Goal: Task Accomplishment & Management: Manage account settings

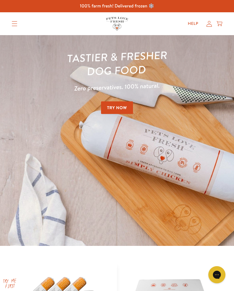
click at [15, 25] on icon "Translation missing: en.sections.header.menu" at bounding box center [15, 23] width 6 height 5
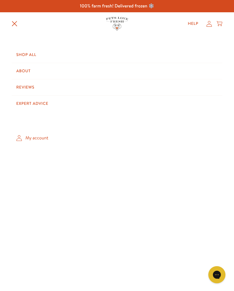
click at [20, 24] on summary "Translation missing: en.sections.header.menu" at bounding box center [14, 23] width 15 height 15
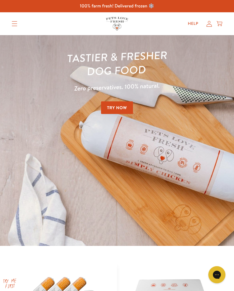
click at [208, 26] on icon at bounding box center [209, 24] width 6 height 6
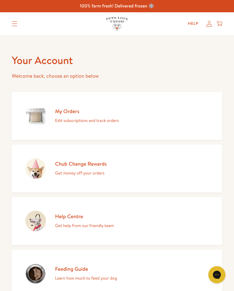
click at [82, 120] on p "Edit subscriptions and track orders" at bounding box center [87, 120] width 64 height 7
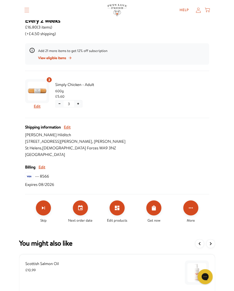
scroll to position [91, 0]
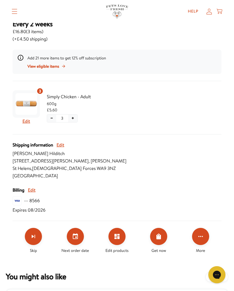
click at [77, 239] on icon "Set your next order date" at bounding box center [75, 236] width 5 height 6
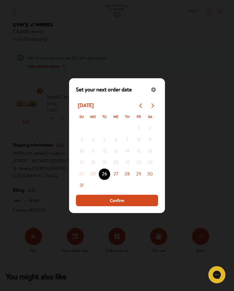
click at [129, 177] on button "28" at bounding box center [127, 173] width 11 height 11
click at [138, 200] on button "Confirm" at bounding box center [117, 200] width 82 height 11
